Goal: Task Accomplishment & Management: Use online tool/utility

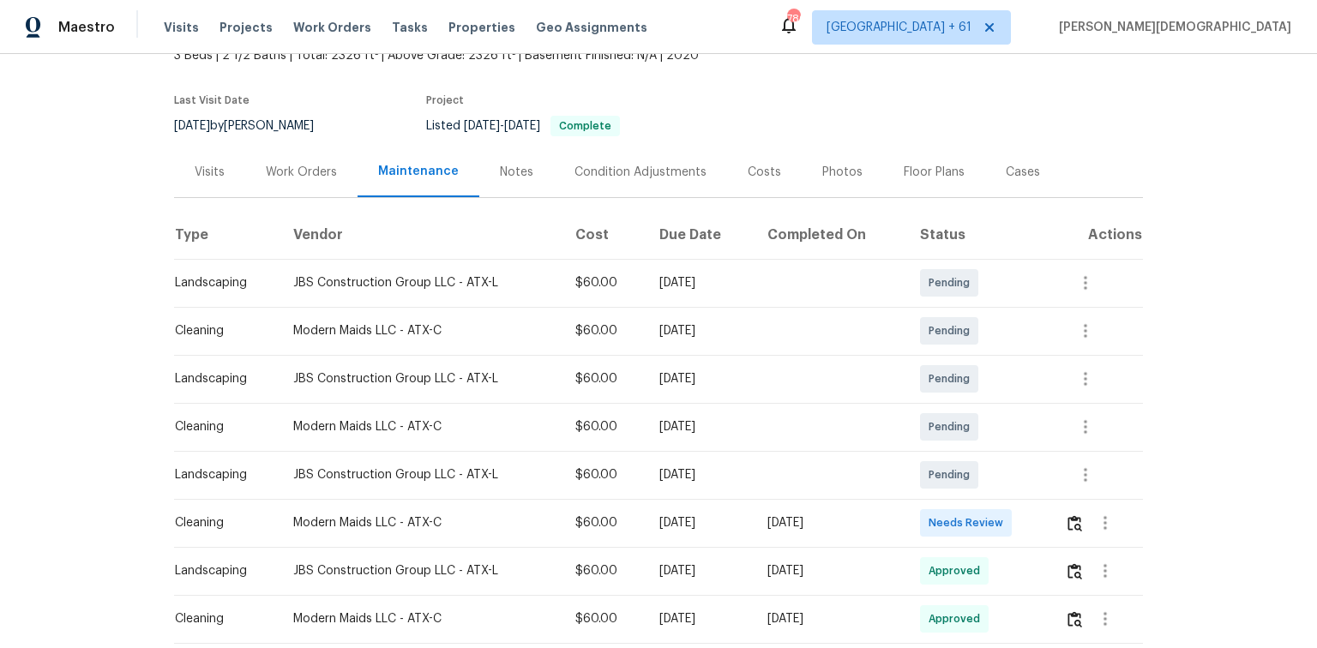
scroll to position [137, 0]
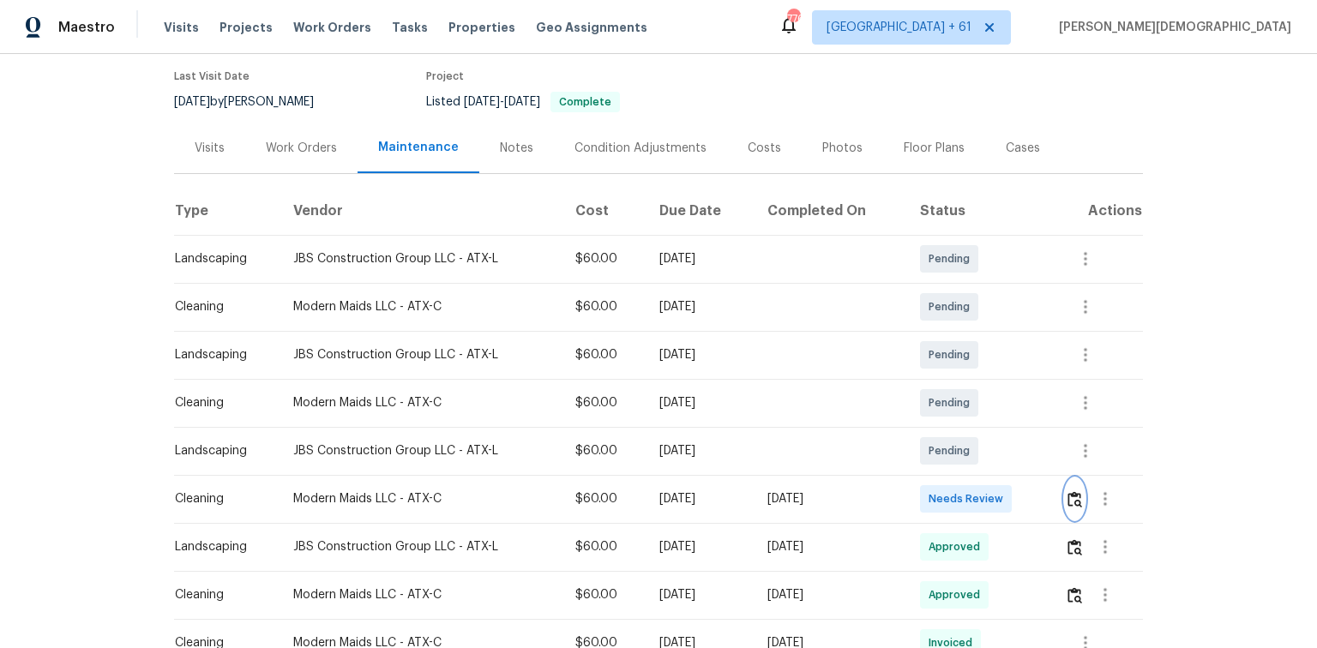
click at [1070, 491] on img "button" at bounding box center [1075, 499] width 15 height 16
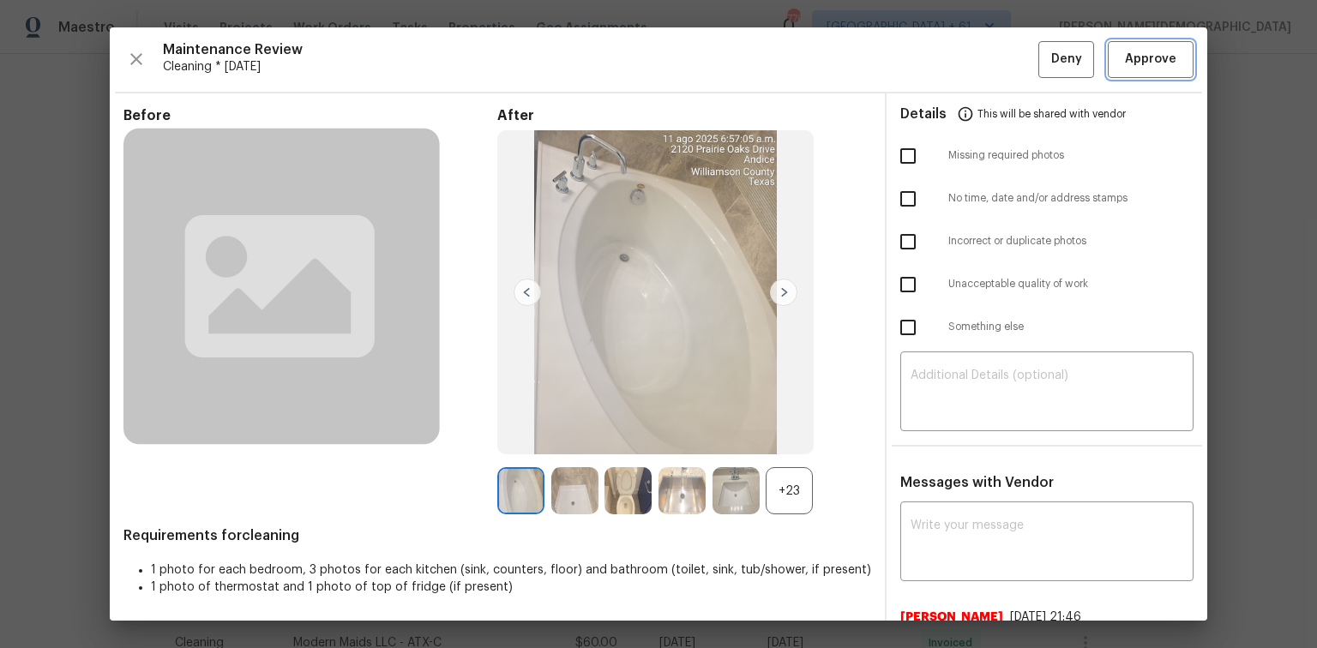
click at [1149, 53] on span "Approve" at bounding box center [1150, 59] width 51 height 21
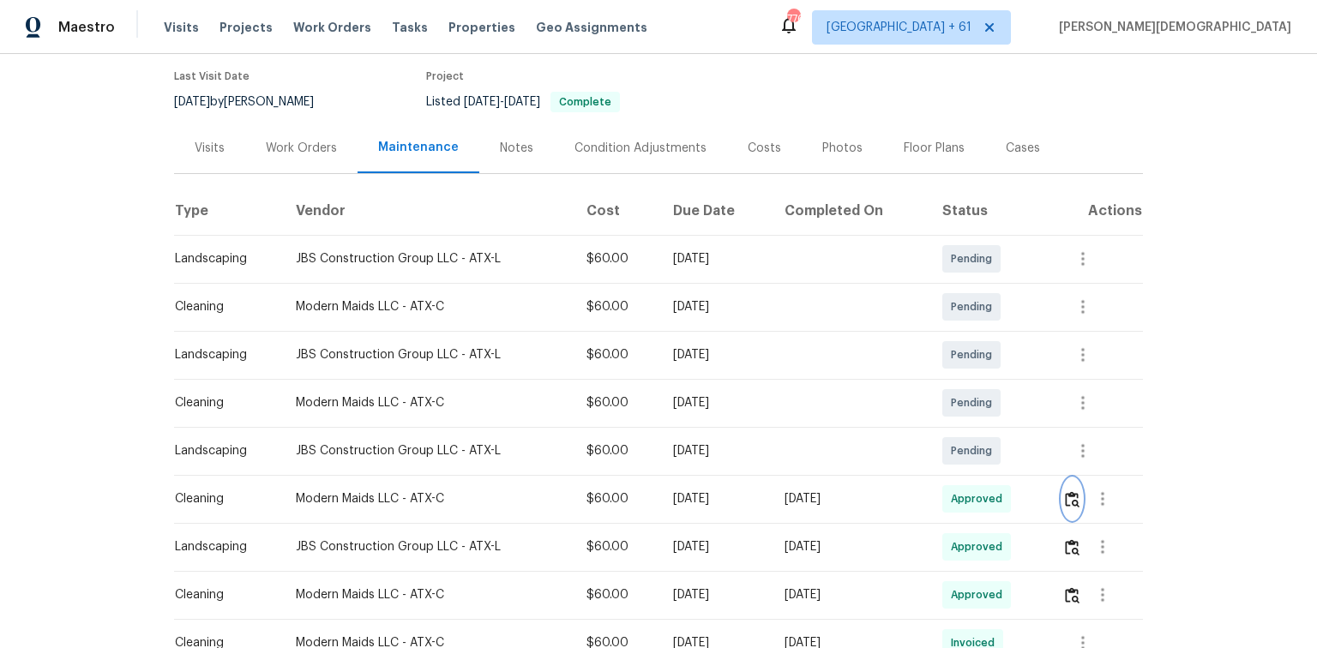
click at [1072, 501] on button "button" at bounding box center [1072, 498] width 20 height 41
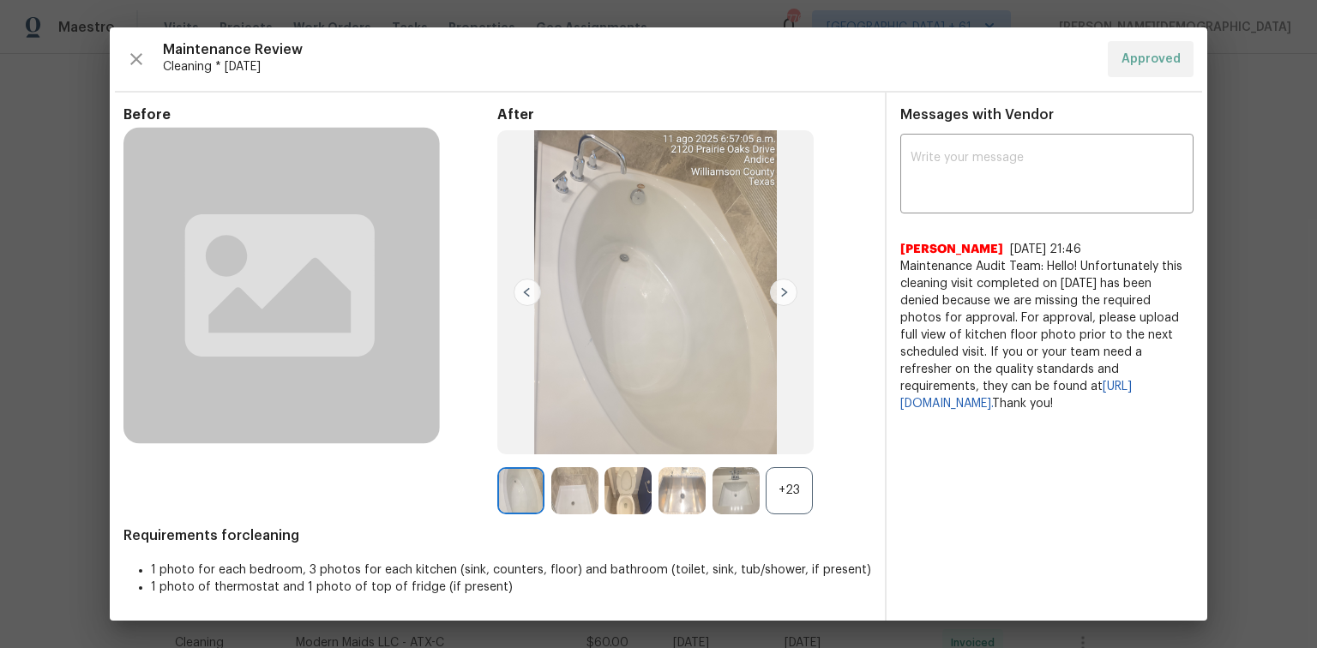
click at [1160, 333] on span "Maintenance Audit Team: Hello! Unfortunately this cleaning visit completed on 0…" at bounding box center [1046, 335] width 293 height 154
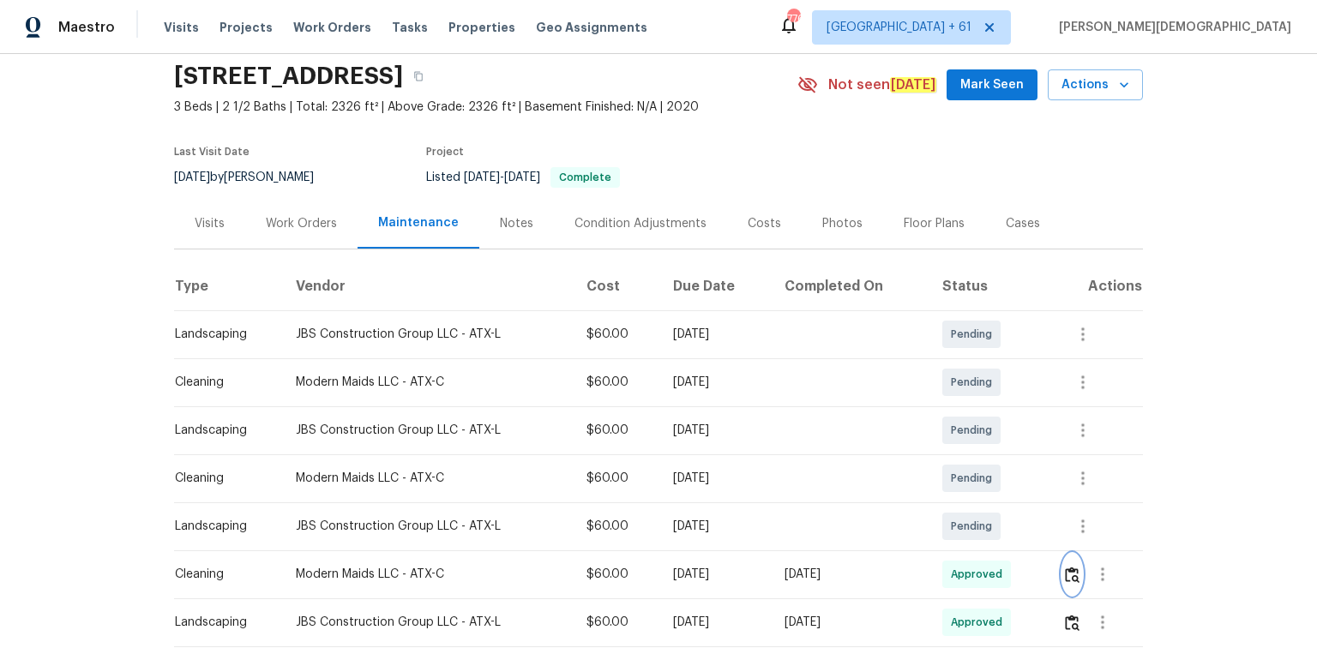
scroll to position [0, 0]
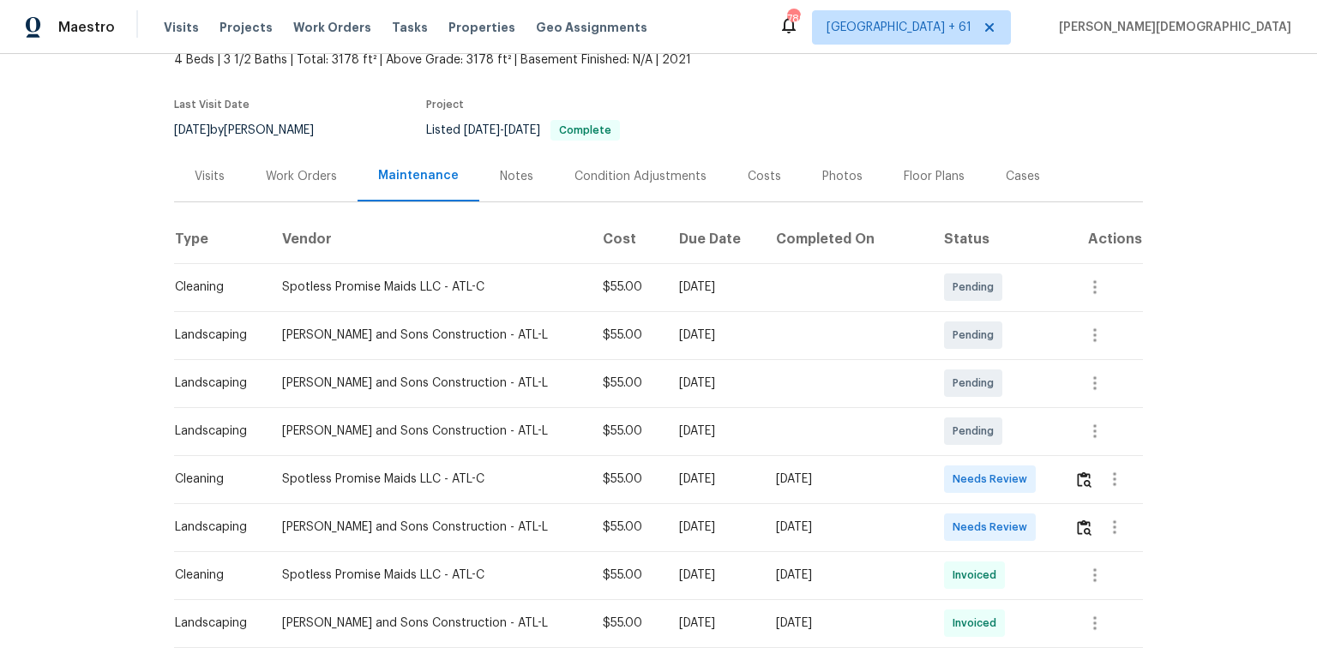
scroll to position [206, 0]
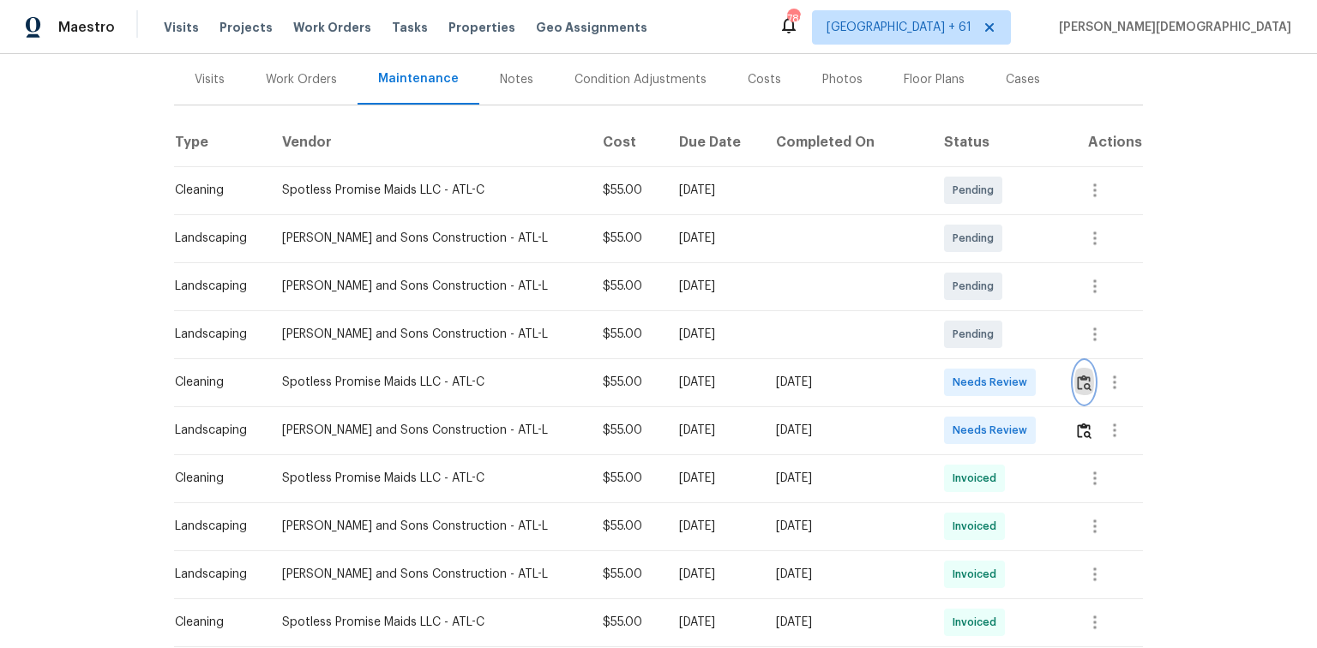
click at [936, 375] on img "button" at bounding box center [1084, 383] width 15 height 16
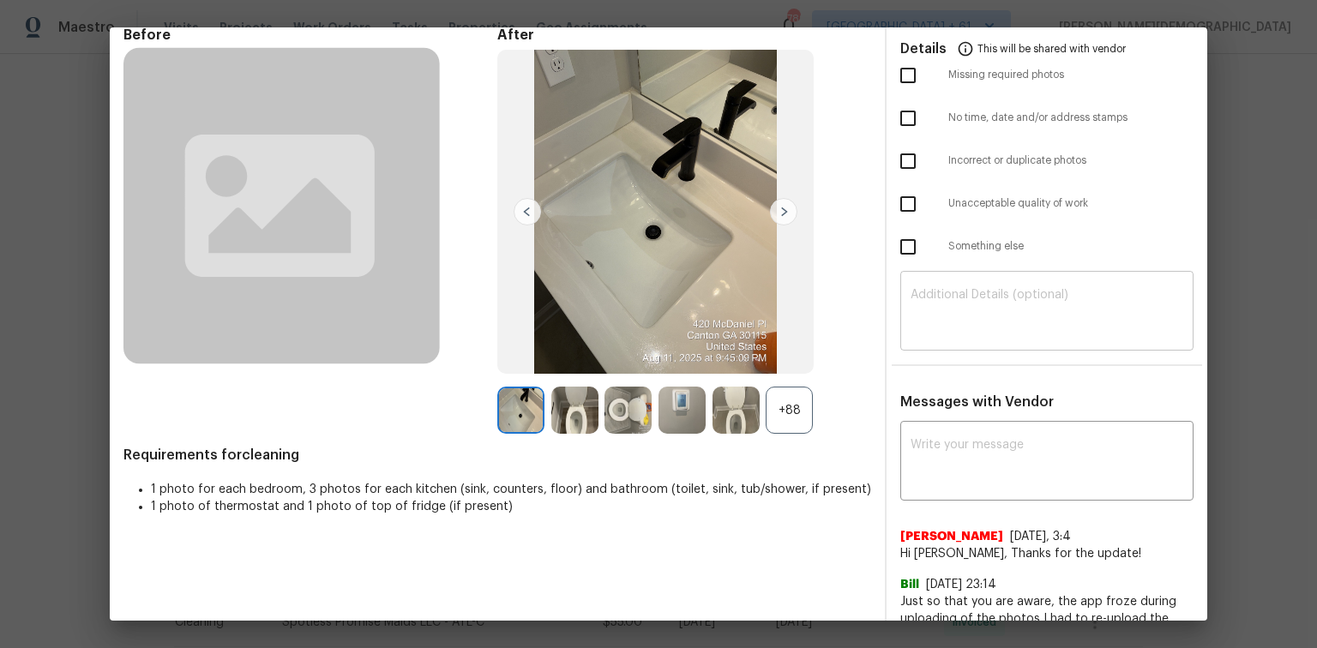
scroll to position [0, 0]
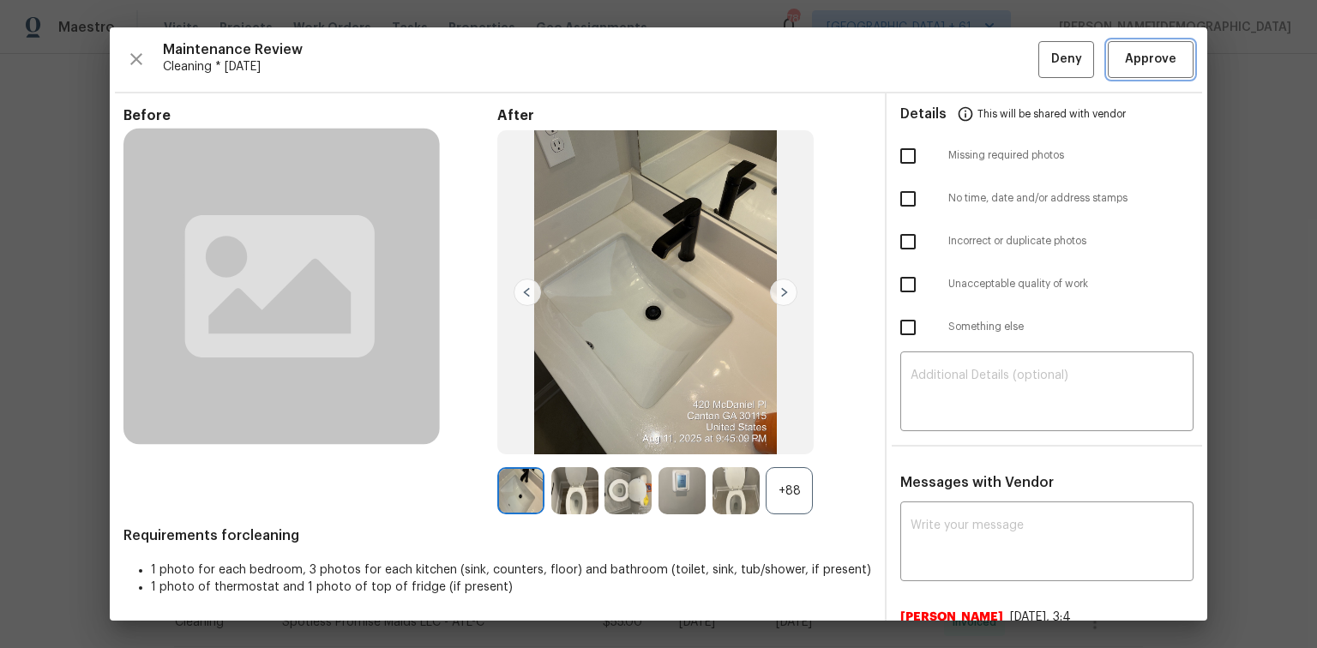
click at [936, 67] on span "Approve" at bounding box center [1150, 59] width 51 height 21
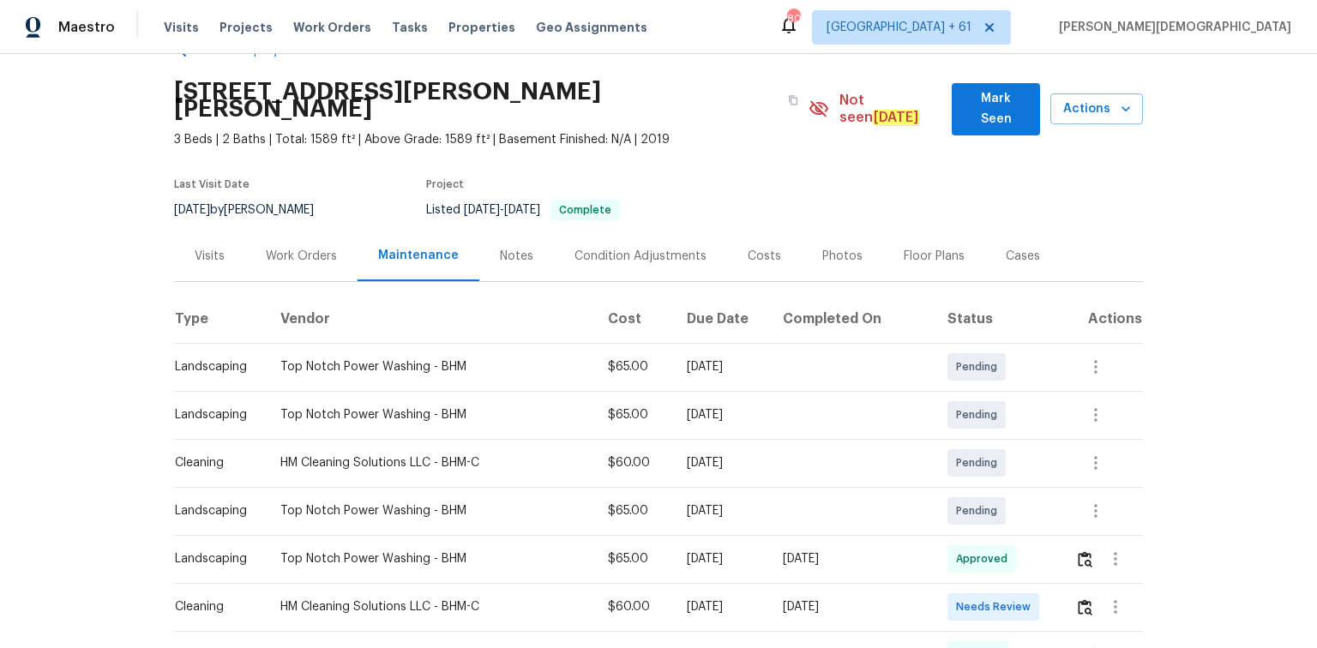
scroll to position [69, 0]
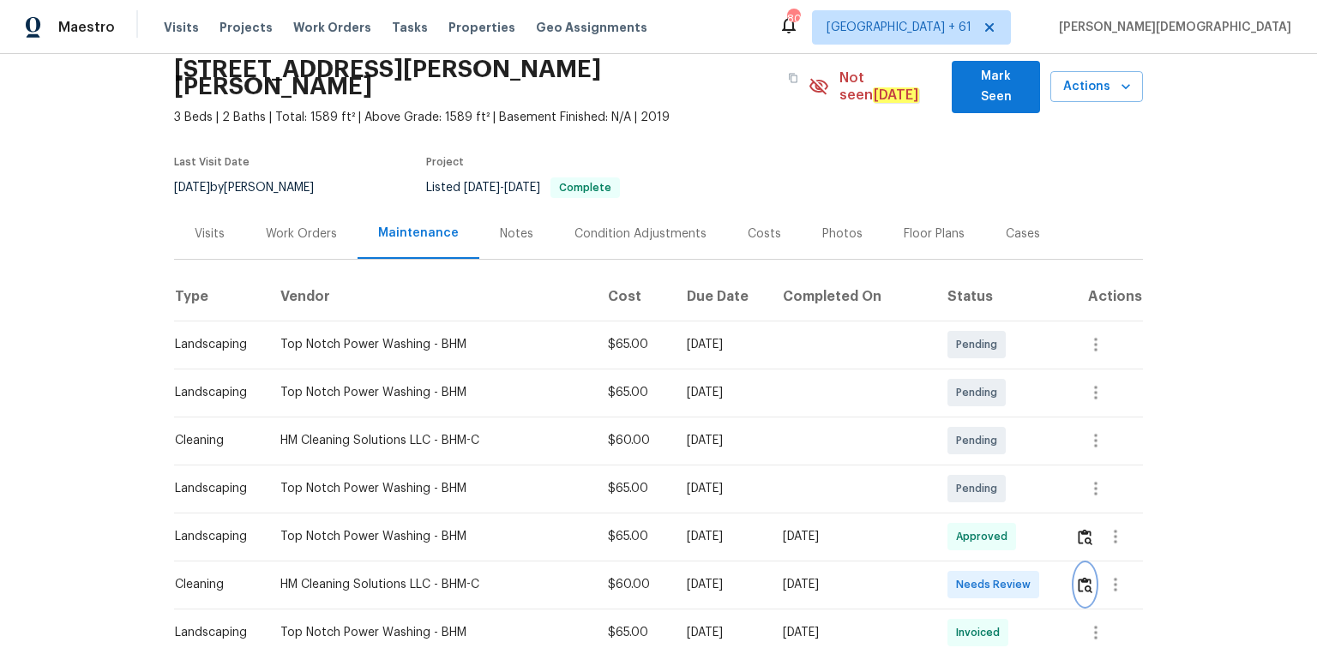
click at [936, 433] on img "button" at bounding box center [1085, 585] width 15 height 16
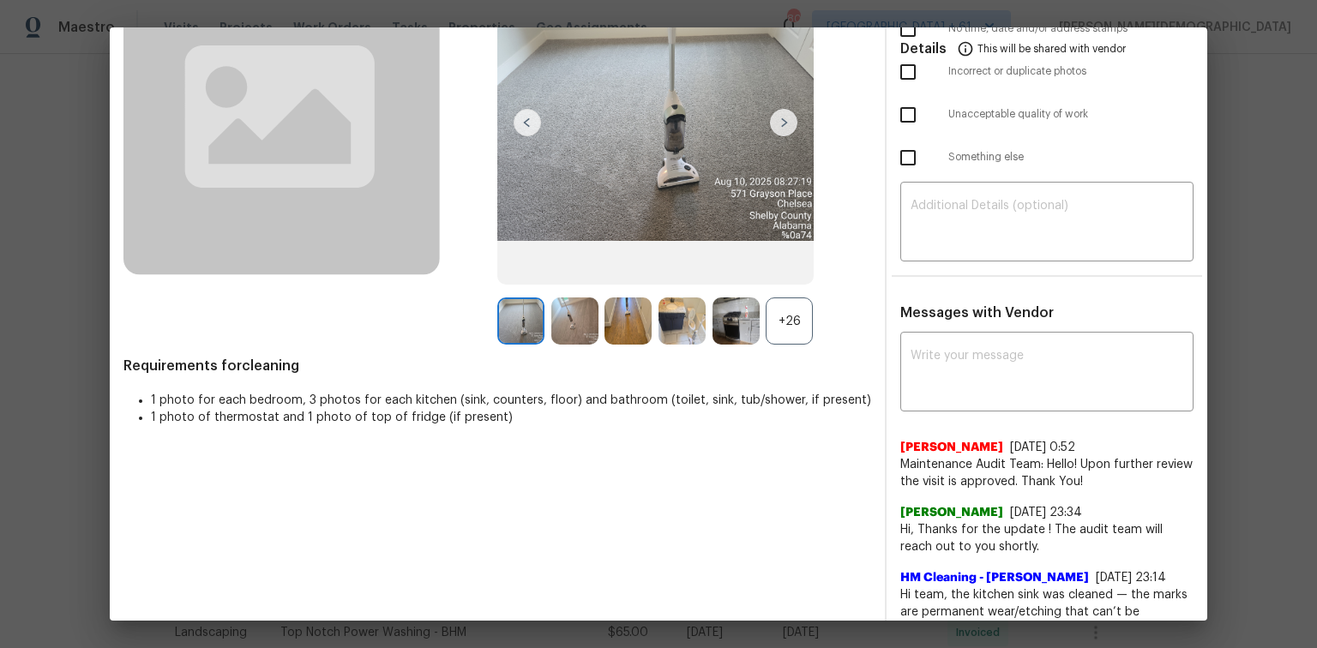
scroll to position [0, 0]
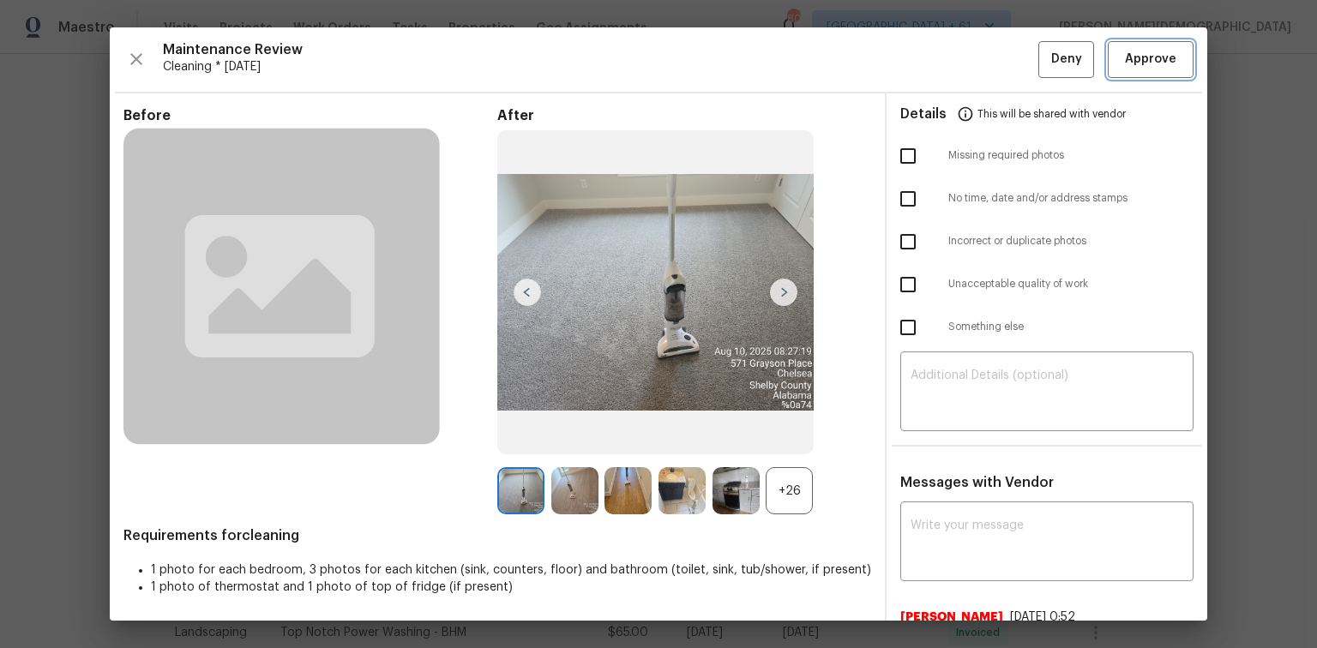
click at [936, 69] on button "Approve" at bounding box center [1151, 59] width 86 height 37
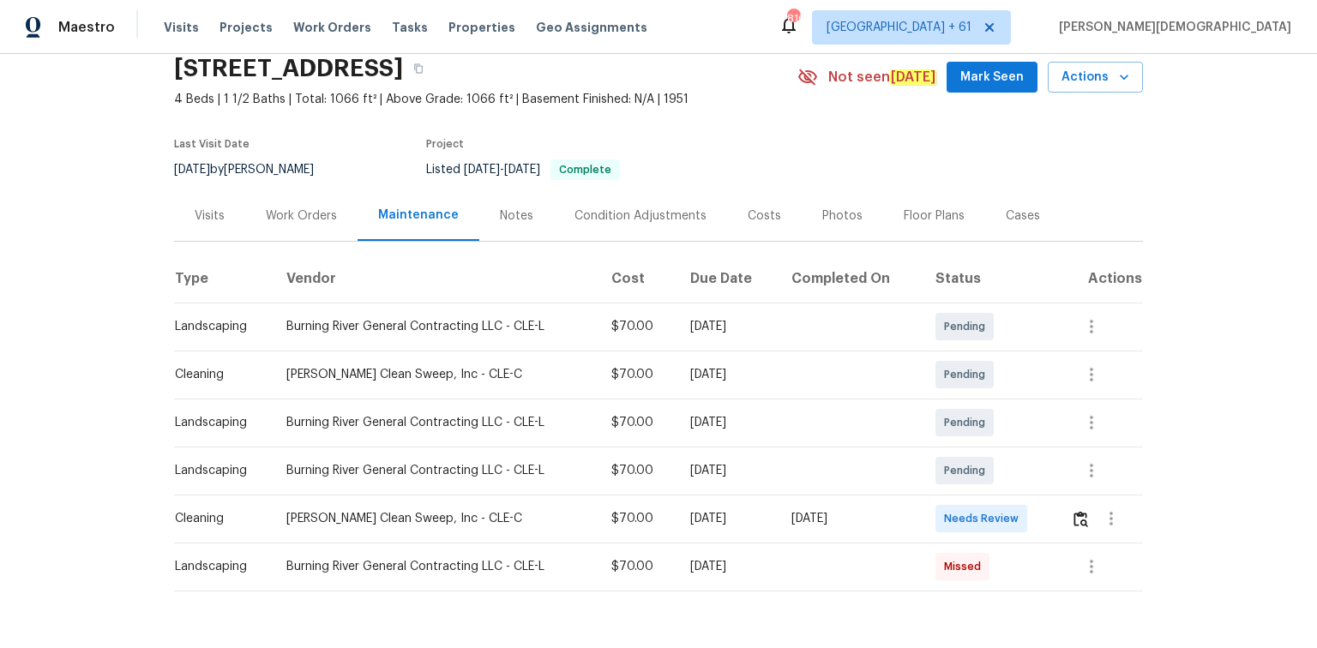
scroll to position [117, 0]
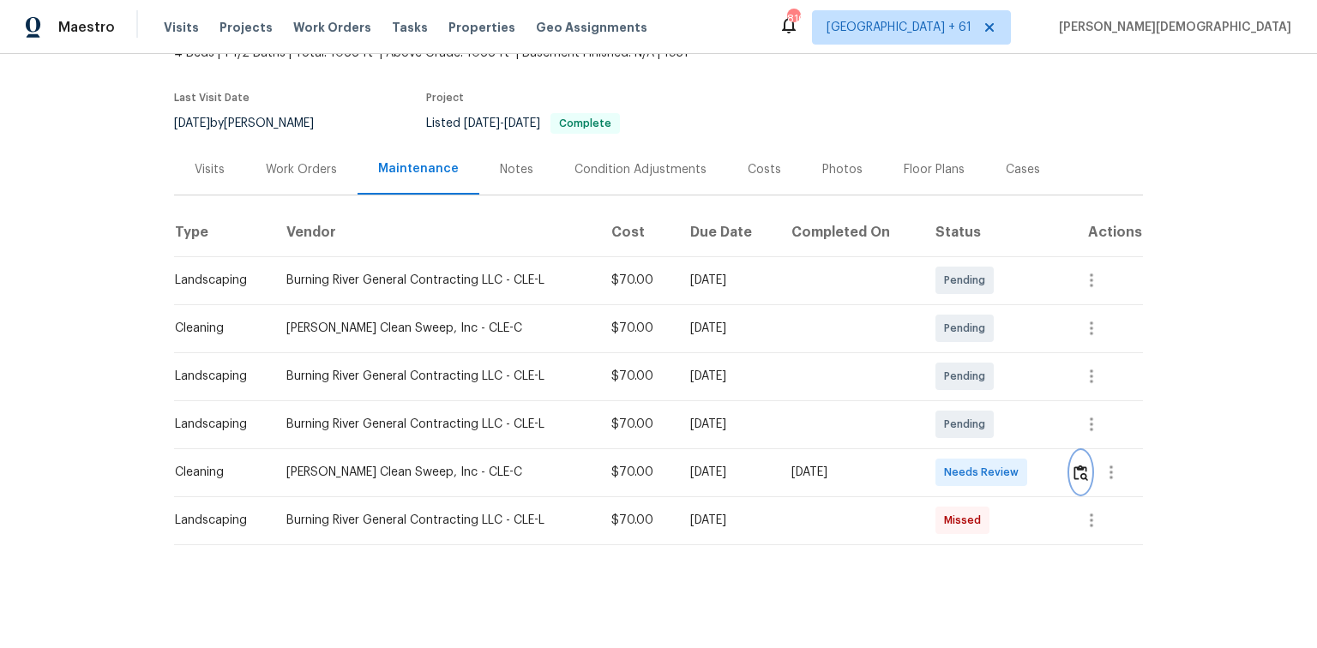
click at [936, 433] on img "button" at bounding box center [1081, 473] width 15 height 16
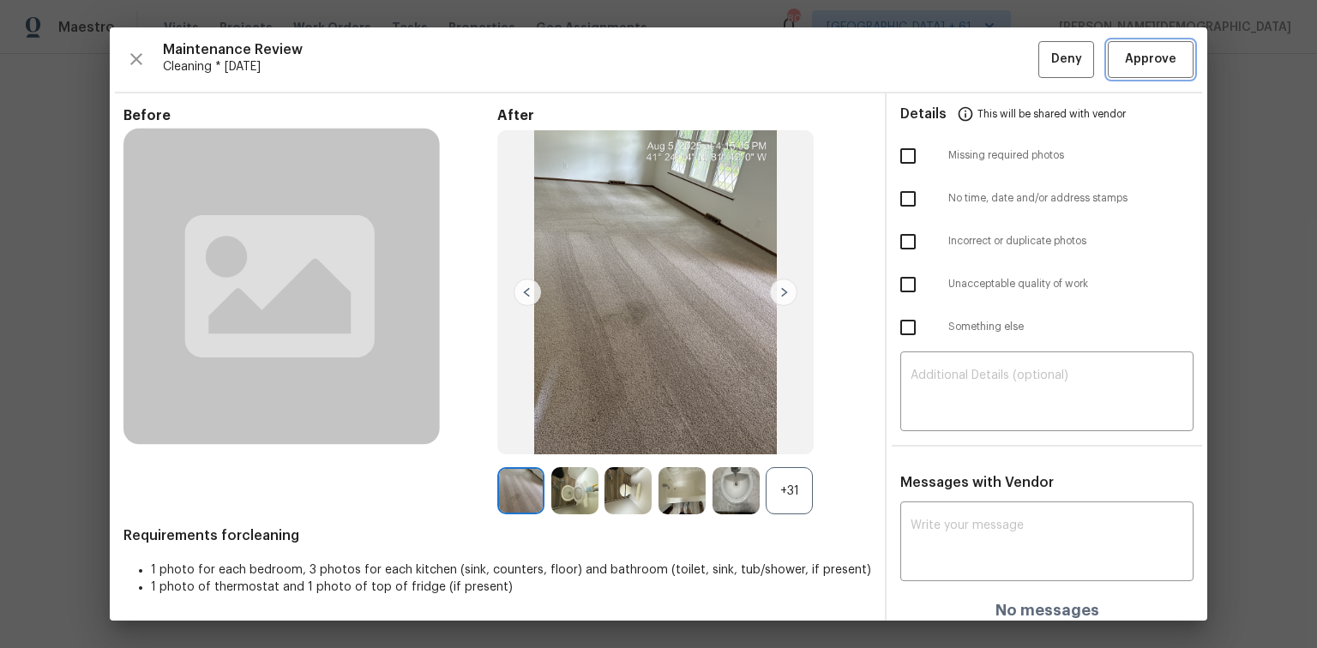
click at [936, 57] on span "Approve" at bounding box center [1151, 59] width 58 height 21
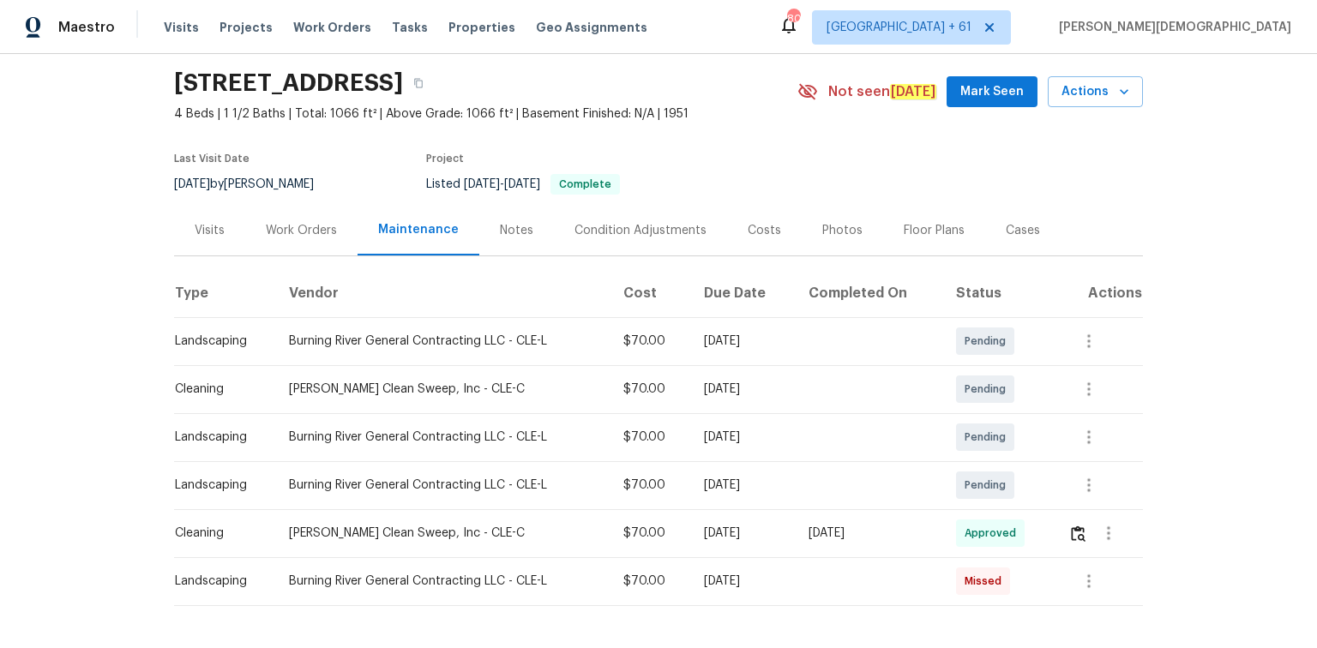
scroll to position [0, 0]
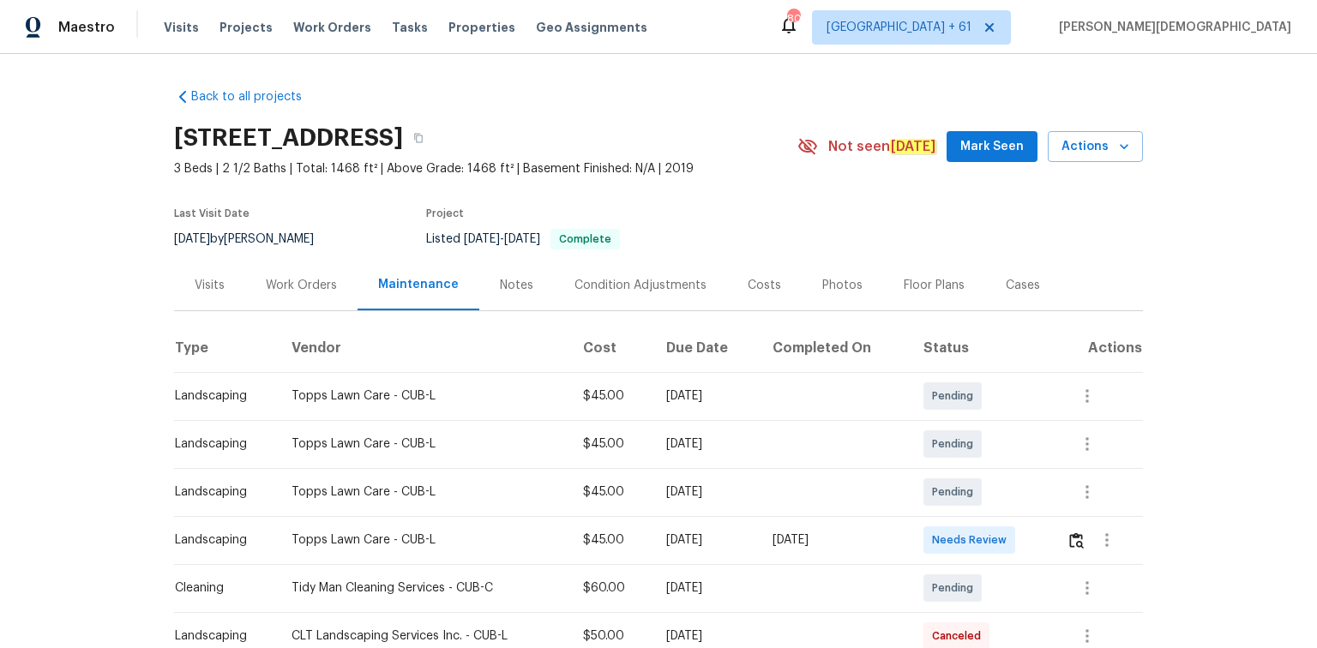
scroll to position [69, 0]
